Goal: Task Accomplishment & Management: Use online tool/utility

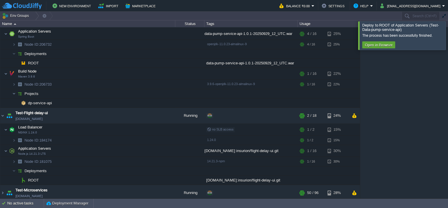
click at [448, 44] on div at bounding box center [455, 35] width 0 height 28
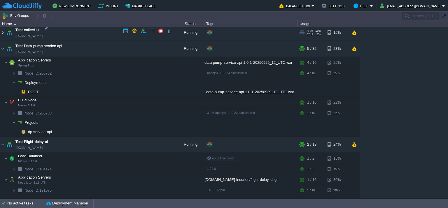
scroll to position [441, 0]
click at [2, 45] on img at bounding box center [2, 49] width 5 height 16
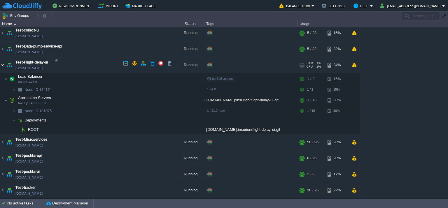
click at [2, 62] on img at bounding box center [2, 65] width 5 height 16
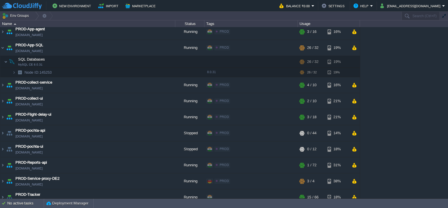
scroll to position [0, 0]
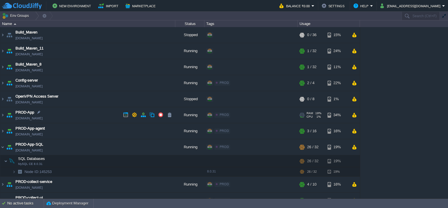
click at [5, 113] on img at bounding box center [9, 115] width 8 height 16
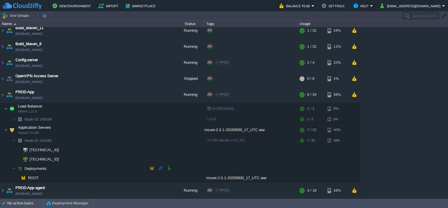
scroll to position [87, 0]
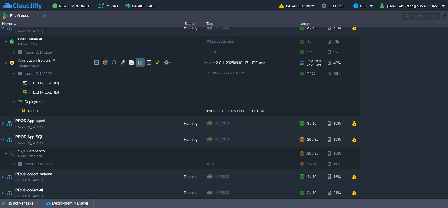
click at [139, 63] on button "button" at bounding box center [140, 62] width 5 height 5
click at [3, 63] on span at bounding box center [2, 63] width 4 height 4
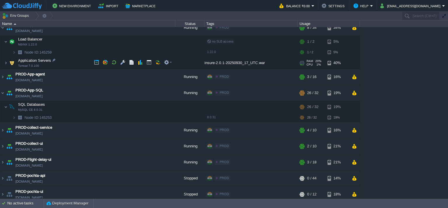
click at [8, 64] on img at bounding box center [12, 63] width 8 height 12
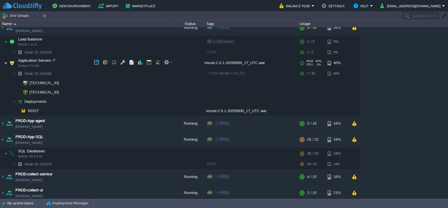
click at [5, 62] on img at bounding box center [5, 63] width 3 height 12
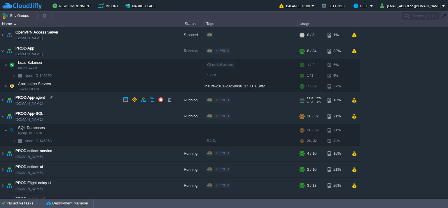
scroll to position [58, 0]
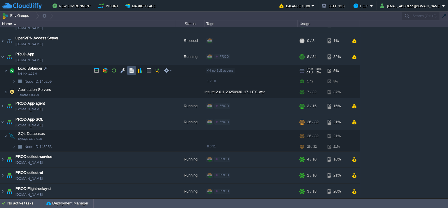
click at [130, 69] on button "button" at bounding box center [131, 70] width 5 height 5
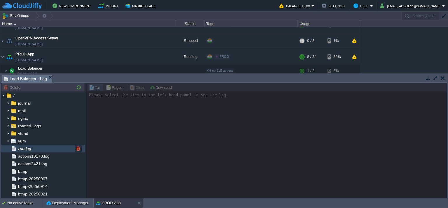
click at [40, 149] on div "run.log" at bounding box center [43, 149] width 84 height 8
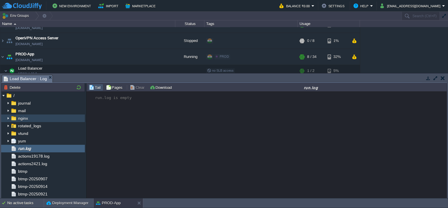
click at [8, 118] on img at bounding box center [8, 119] width 5 height 8
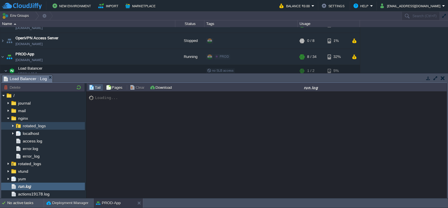
click at [12, 127] on img at bounding box center [12, 126] width 5 height 8
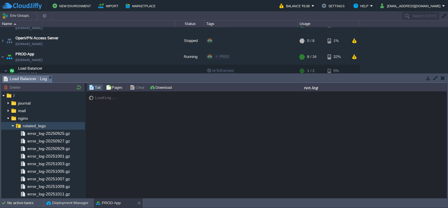
click at [12, 127] on img at bounding box center [12, 126] width 5 height 8
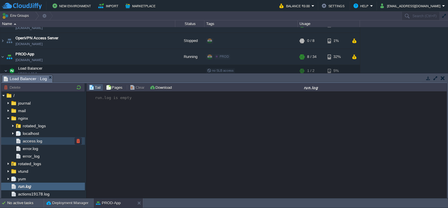
click at [31, 142] on span "access.log" at bounding box center [33, 141] width 22 height 5
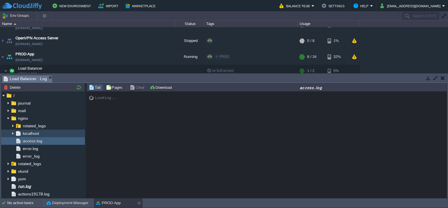
click at [11, 132] on img at bounding box center [12, 134] width 5 height 8
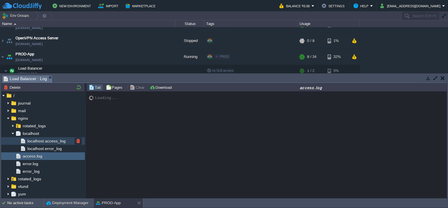
click at [52, 141] on span "localhost.access_log" at bounding box center [46, 141] width 40 height 5
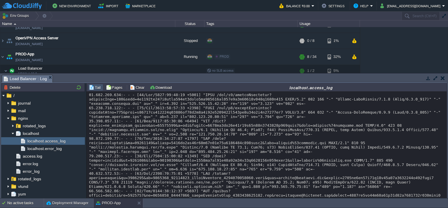
scroll to position [14294, 0]
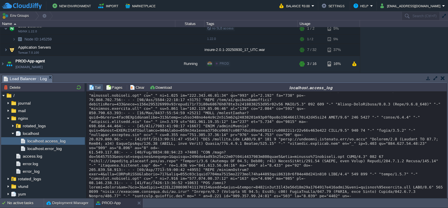
scroll to position [3819, 0]
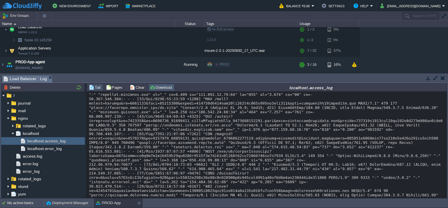
click at [169, 84] on div "Tail Pages Clear Download localhost.access_log" at bounding box center [266, 87] width 360 height 8
click at [165, 86] on button "Download" at bounding box center [162, 87] width 24 height 5
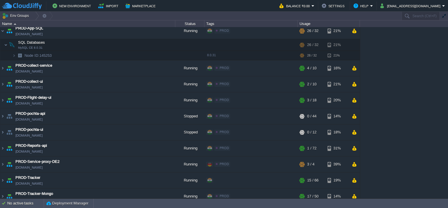
scroll to position [246, 0]
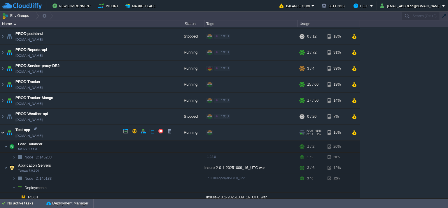
click at [1, 129] on img at bounding box center [2, 133] width 5 height 16
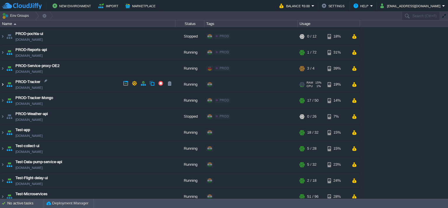
click at [4, 83] on img at bounding box center [2, 85] width 5 height 16
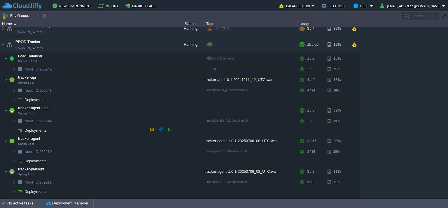
scroll to position [304, 0]
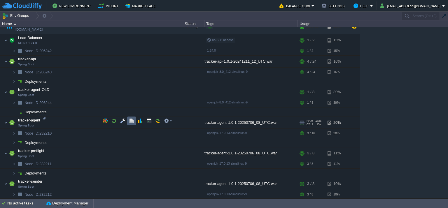
click at [129, 123] on button "button" at bounding box center [131, 120] width 5 height 5
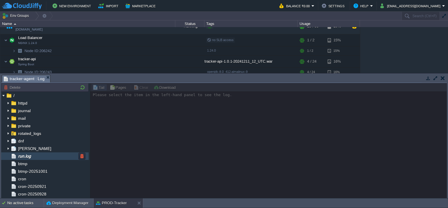
click at [37, 158] on div "run.log" at bounding box center [44, 157] width 87 height 8
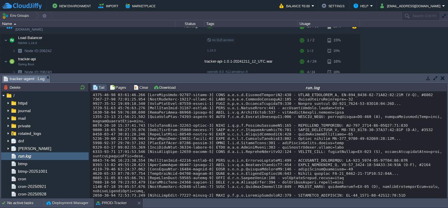
scroll to position [4969, 0]
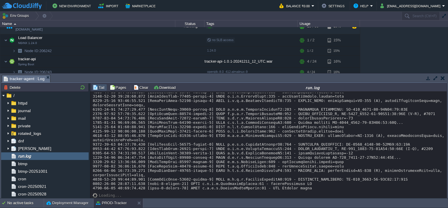
click at [48, 75] on em "tracker-agent : Log" at bounding box center [27, 78] width 46 height 7
